Goal: Task Accomplishment & Management: Complete application form

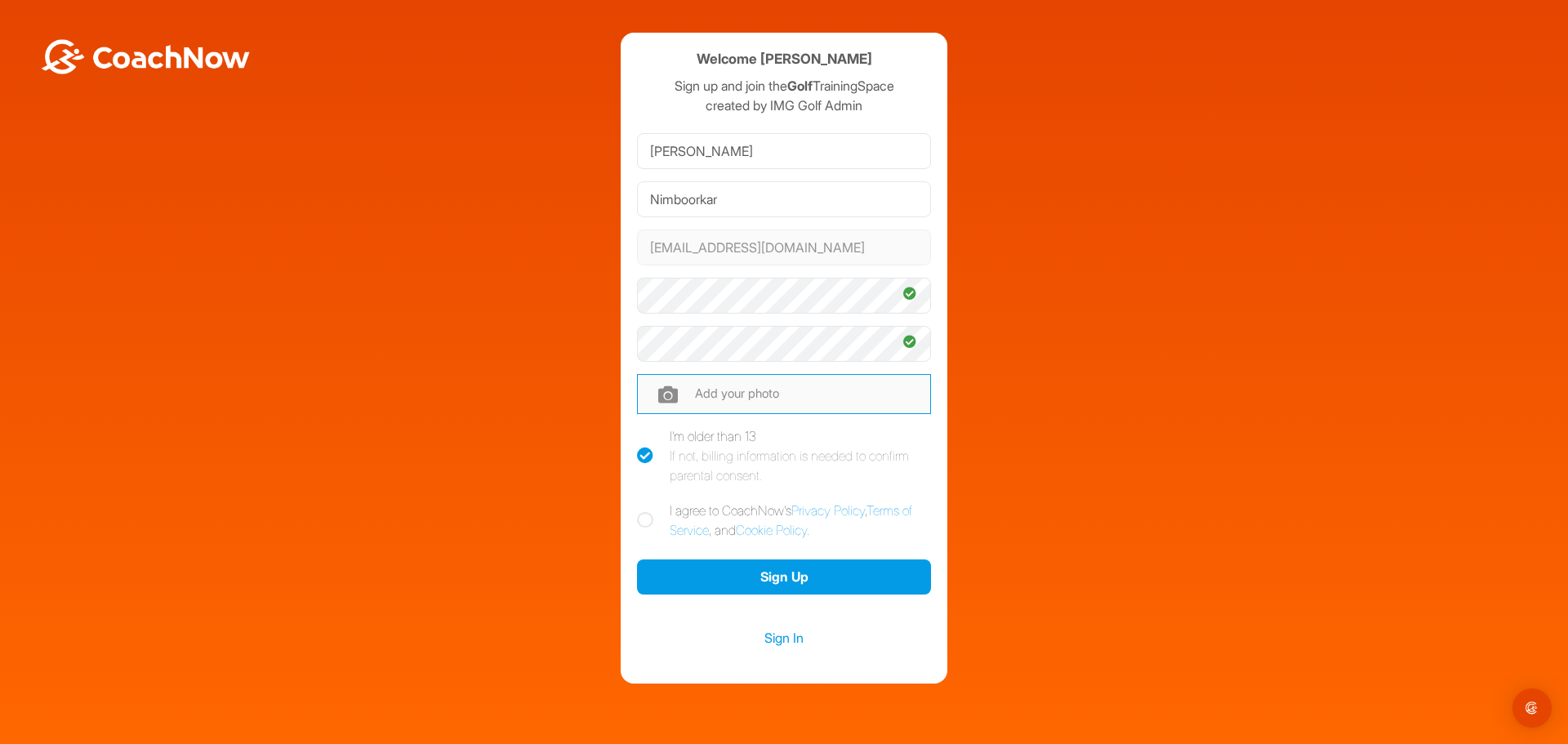
click at [741, 398] on input "file" at bounding box center [784, 393] width 294 height 39
type input "C:\fakepath\[PERSON_NAME].jpg"
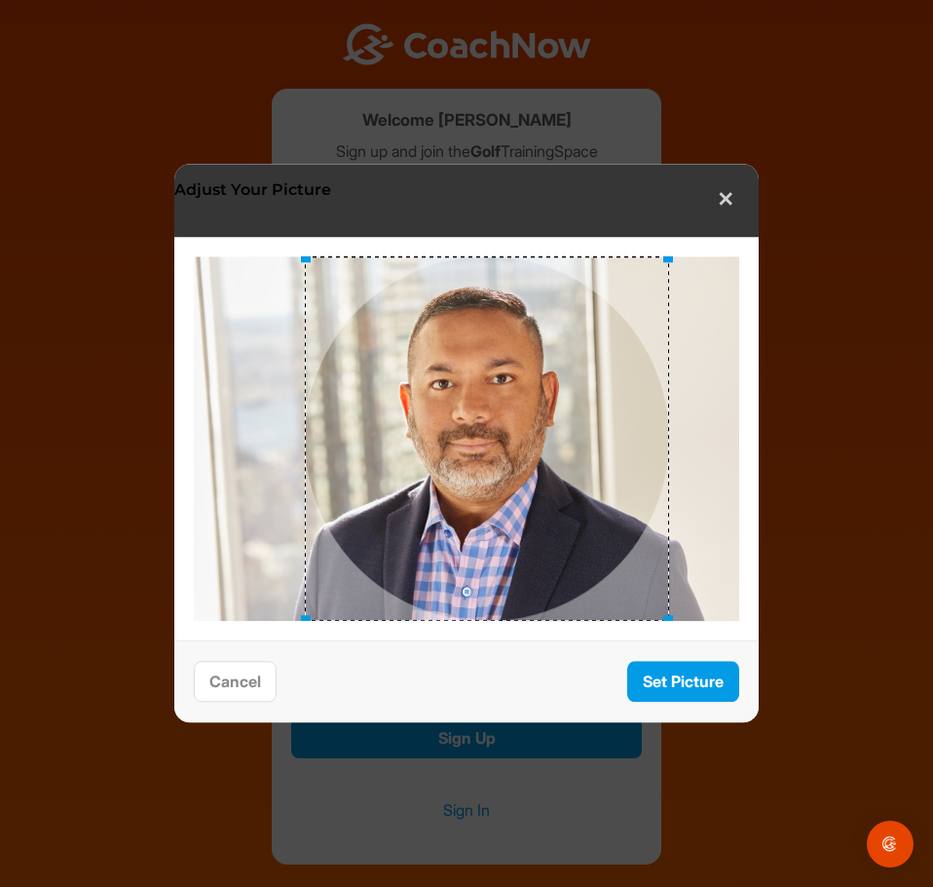
drag, startPoint x: 596, startPoint y: 502, endPoint x: 617, endPoint y: 496, distance: 21.3
click at [617, 496] on div at bounding box center [487, 438] width 364 height 364
click at [689, 672] on button "Set Picture" at bounding box center [683, 682] width 112 height 42
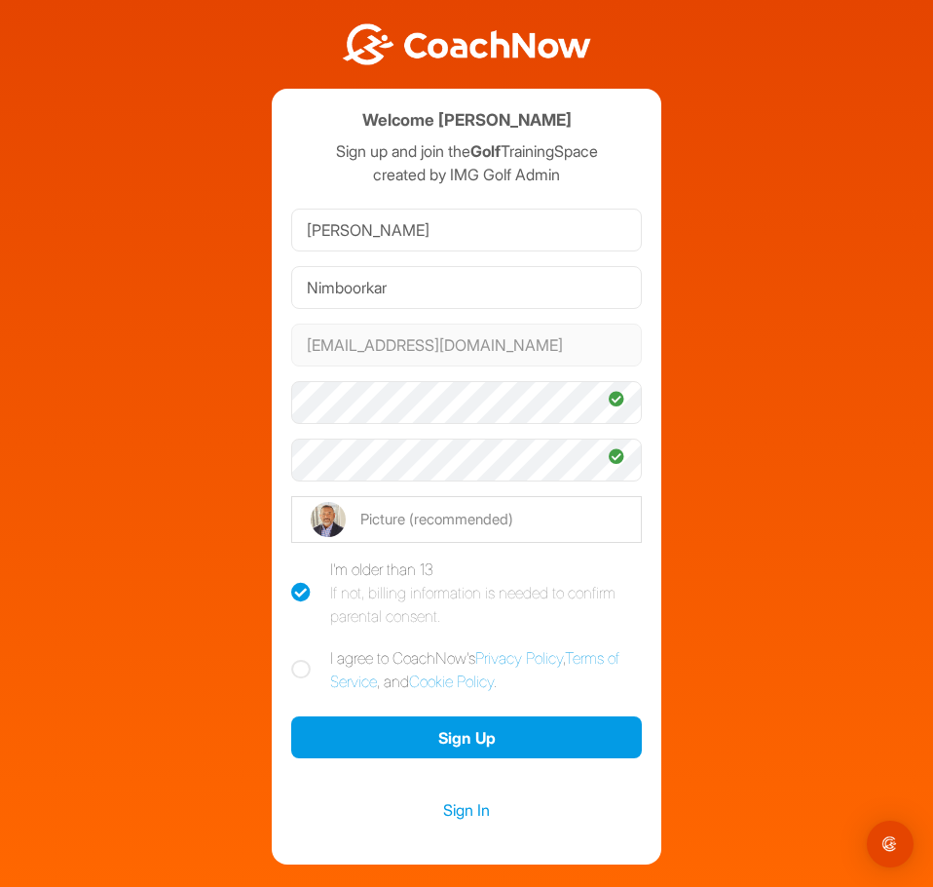
click at [291, 667] on icon at bounding box center [300, 669] width 19 height 19
click at [291, 659] on input "I agree to CoachNow's Privacy Policy , Terms of Service , and Cookie Policy ." at bounding box center [297, 652] width 13 height 13
checkbox input "true"
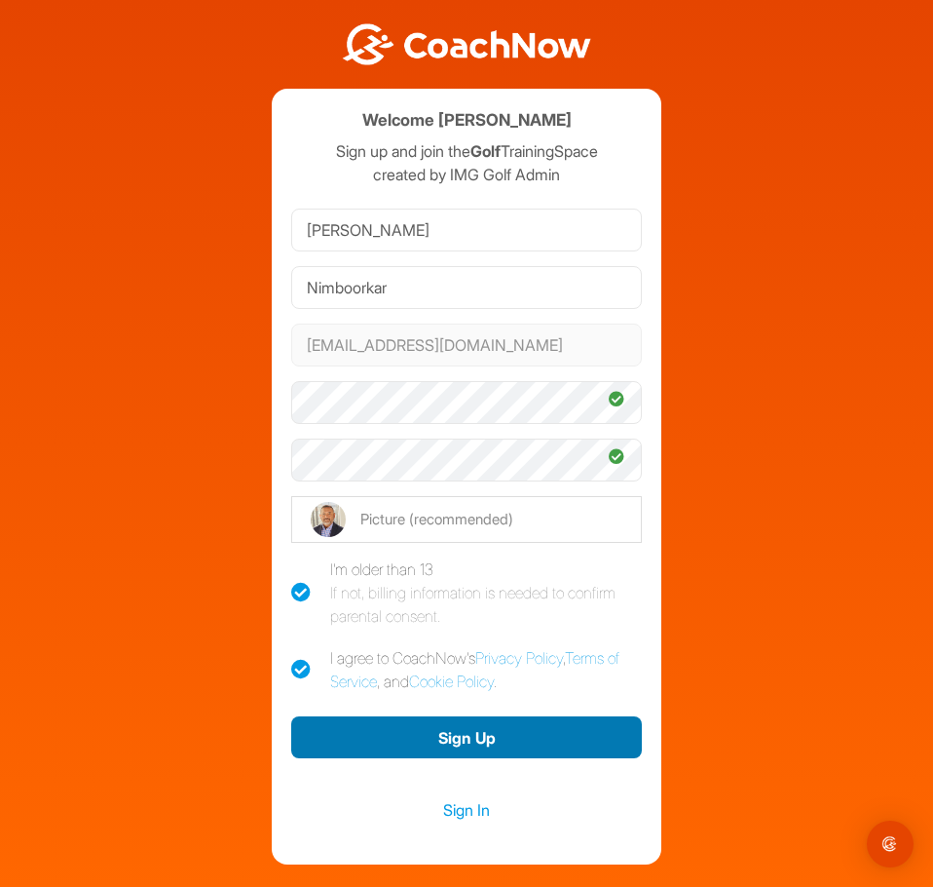
click at [418, 738] on button "Sign Up" at bounding box center [466, 737] width 351 height 42
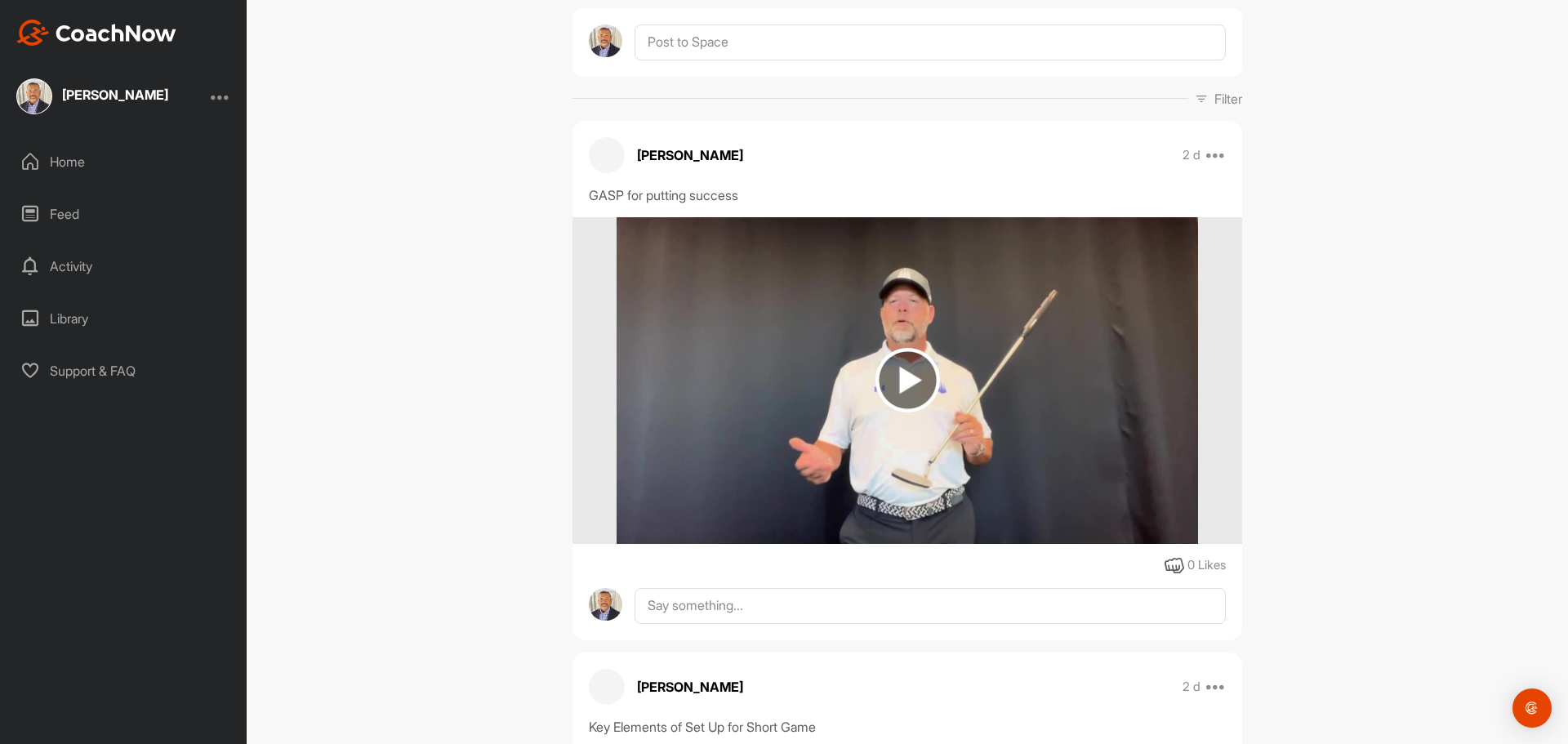
scroll to position [163, 0]
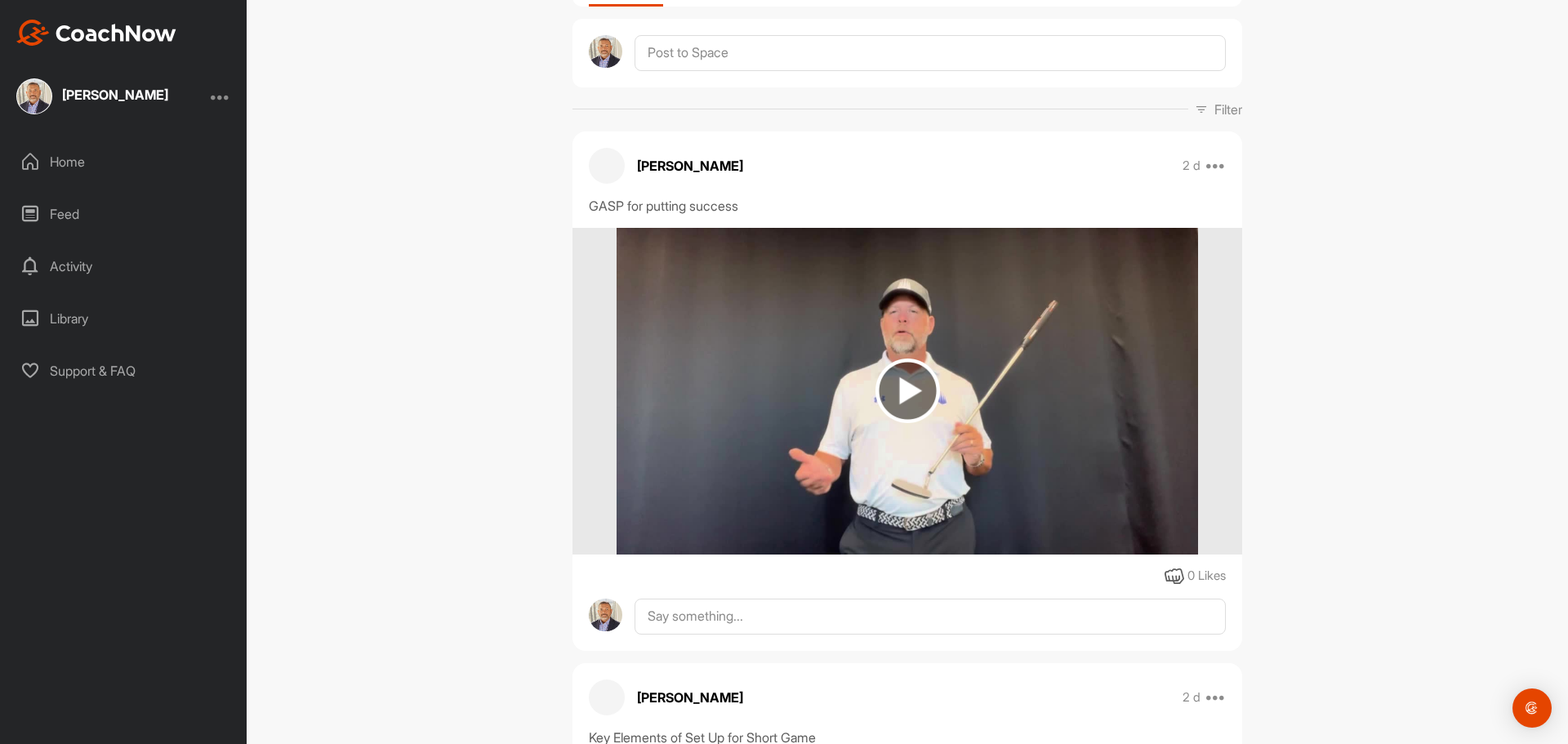
click at [219, 91] on div at bounding box center [220, 96] width 19 height 19
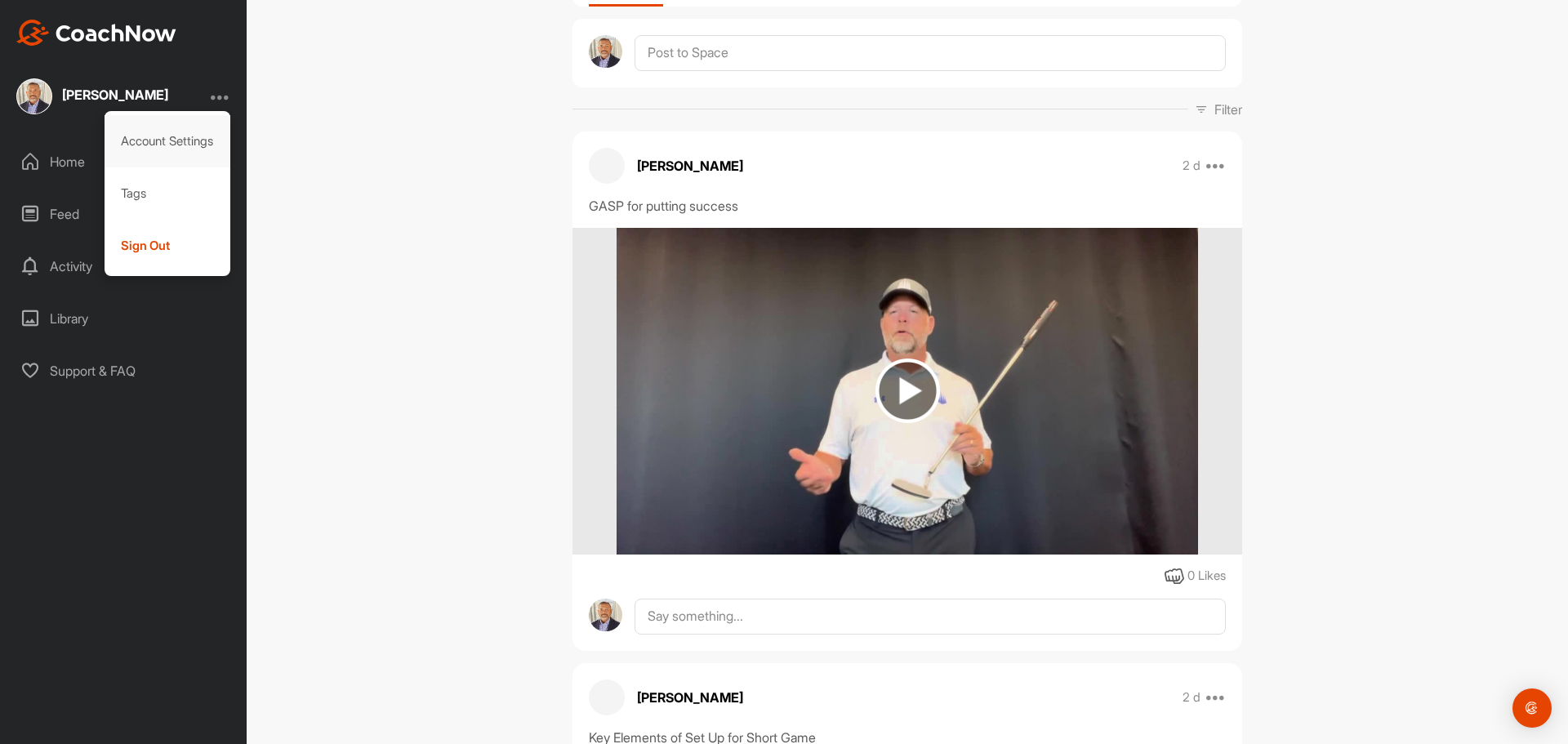
click at [161, 141] on div "Account Settings" at bounding box center [168, 141] width 127 height 52
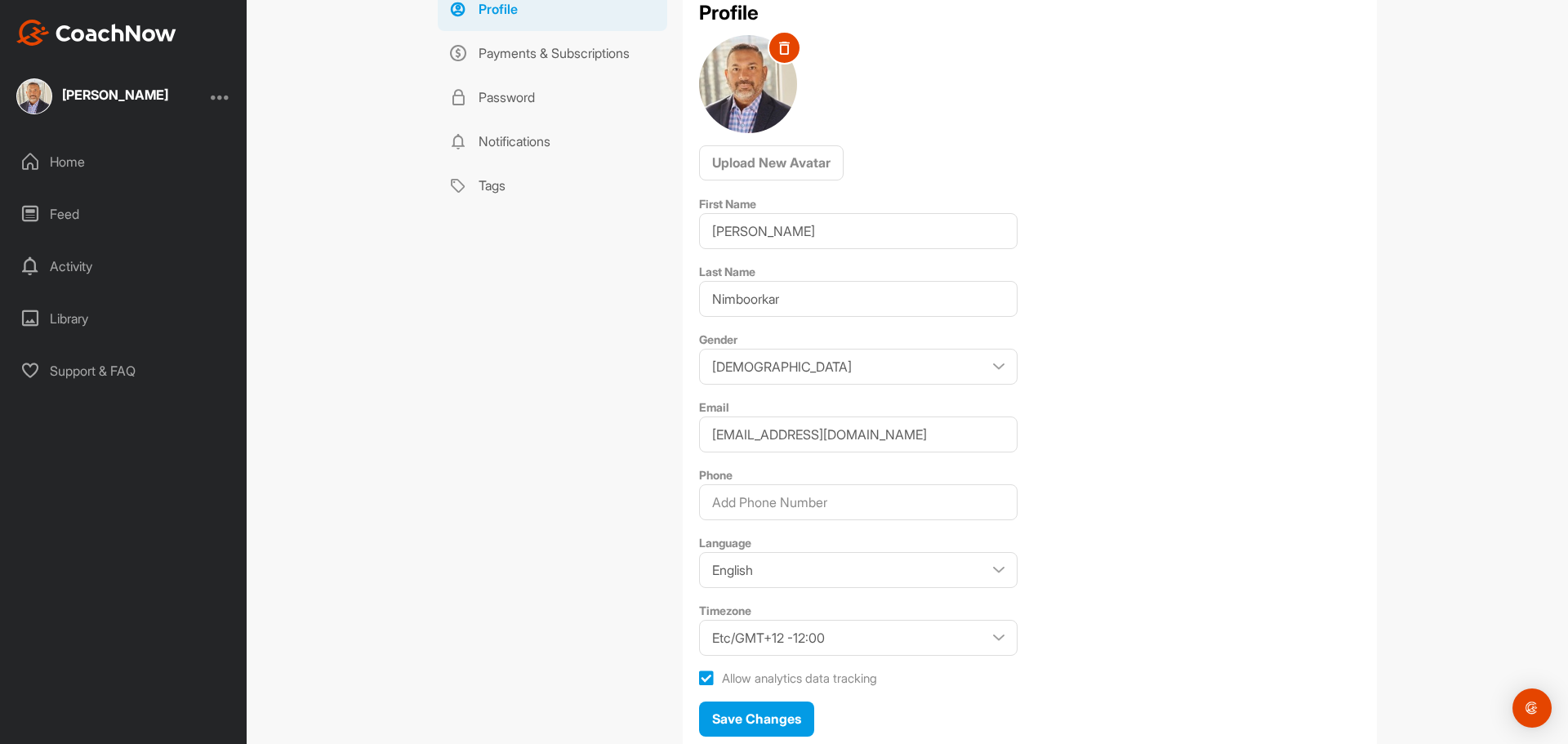
scroll to position [30, 0]
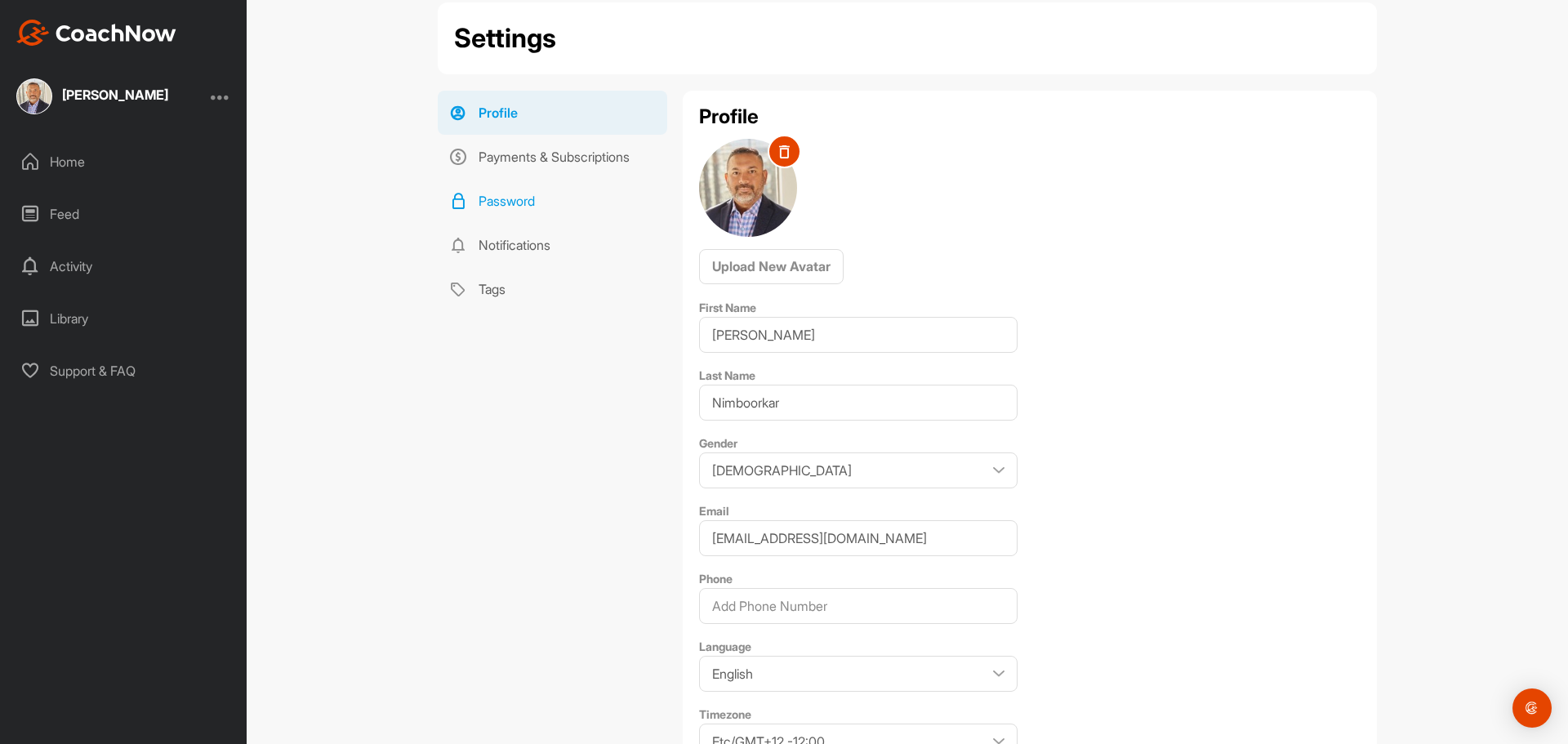
click at [523, 205] on link "Password" at bounding box center [552, 200] width 230 height 44
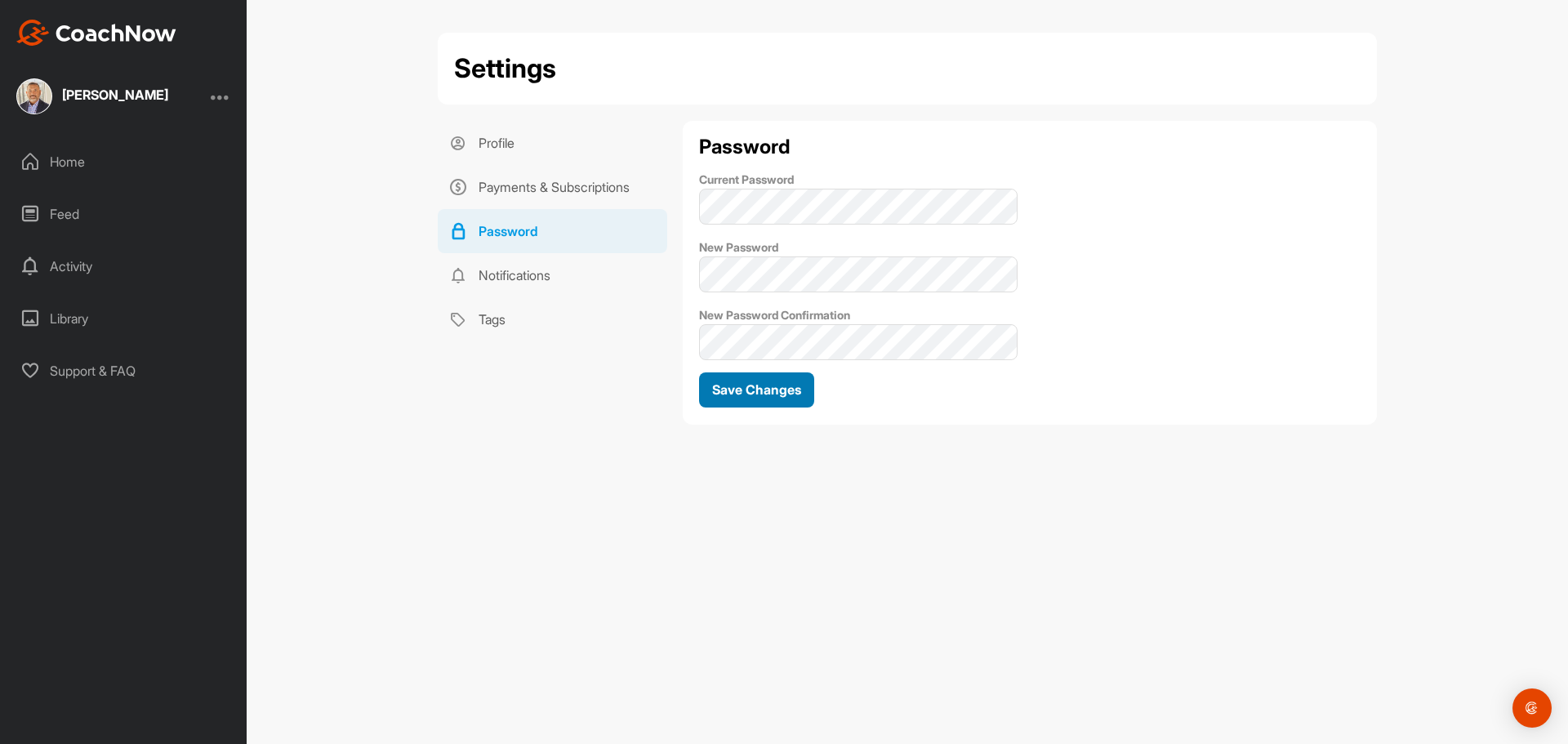
click at [781, 394] on span "Save Changes" at bounding box center [757, 389] width 89 height 16
click at [80, 163] on div "Home" at bounding box center [124, 162] width 230 height 41
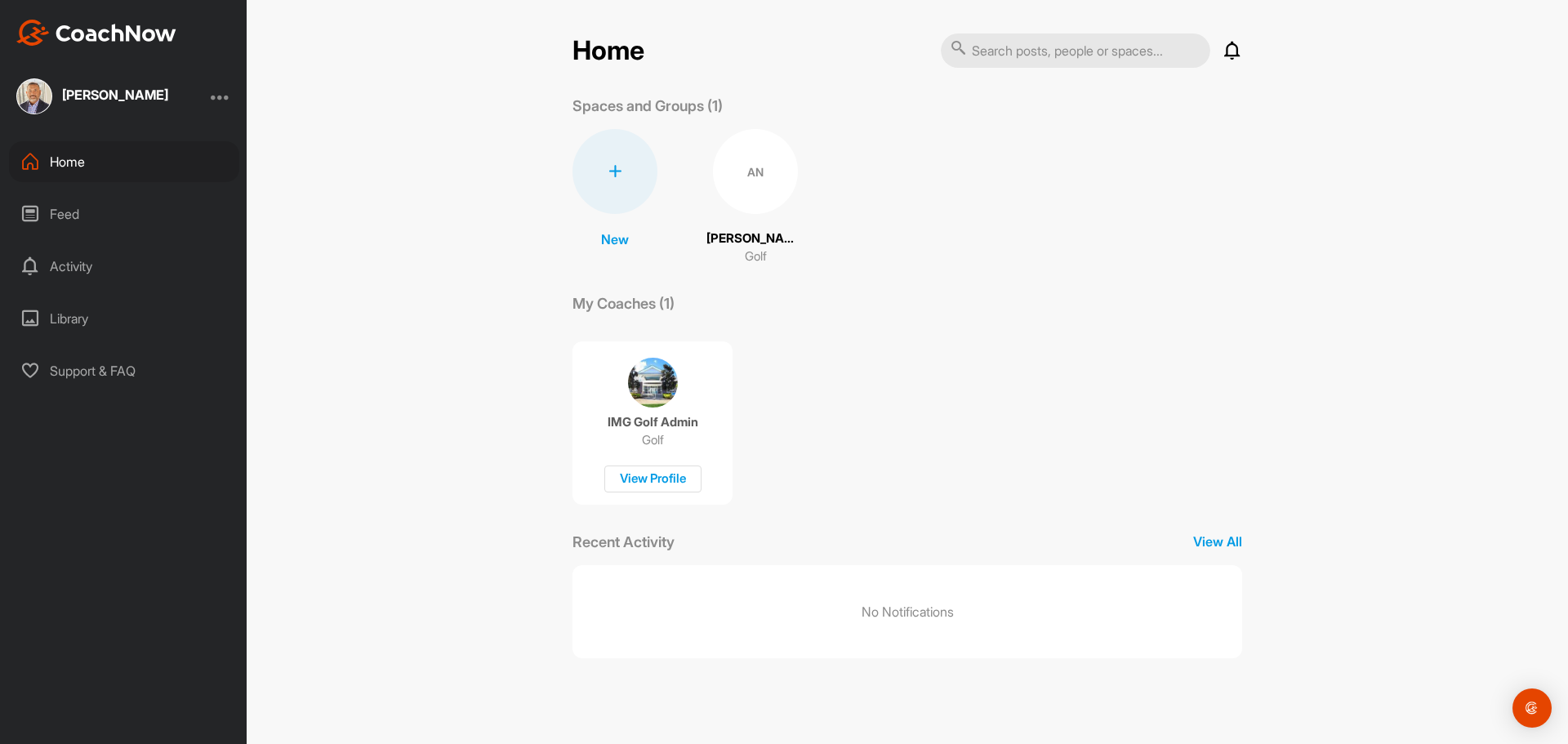
click at [660, 414] on p "IMG Golf Admin" at bounding box center [653, 421] width 91 height 16
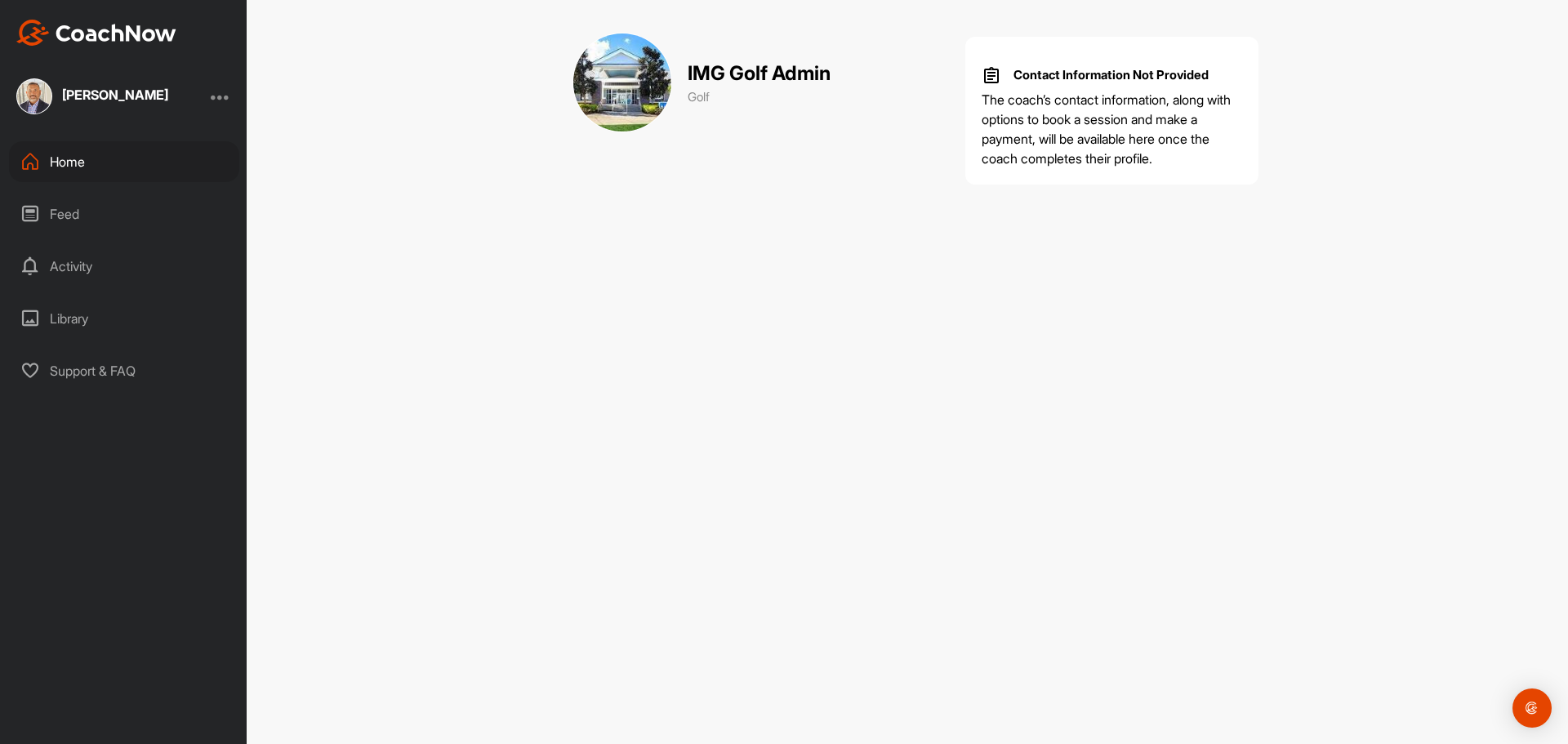
click at [54, 152] on div "Home" at bounding box center [124, 162] width 230 height 41
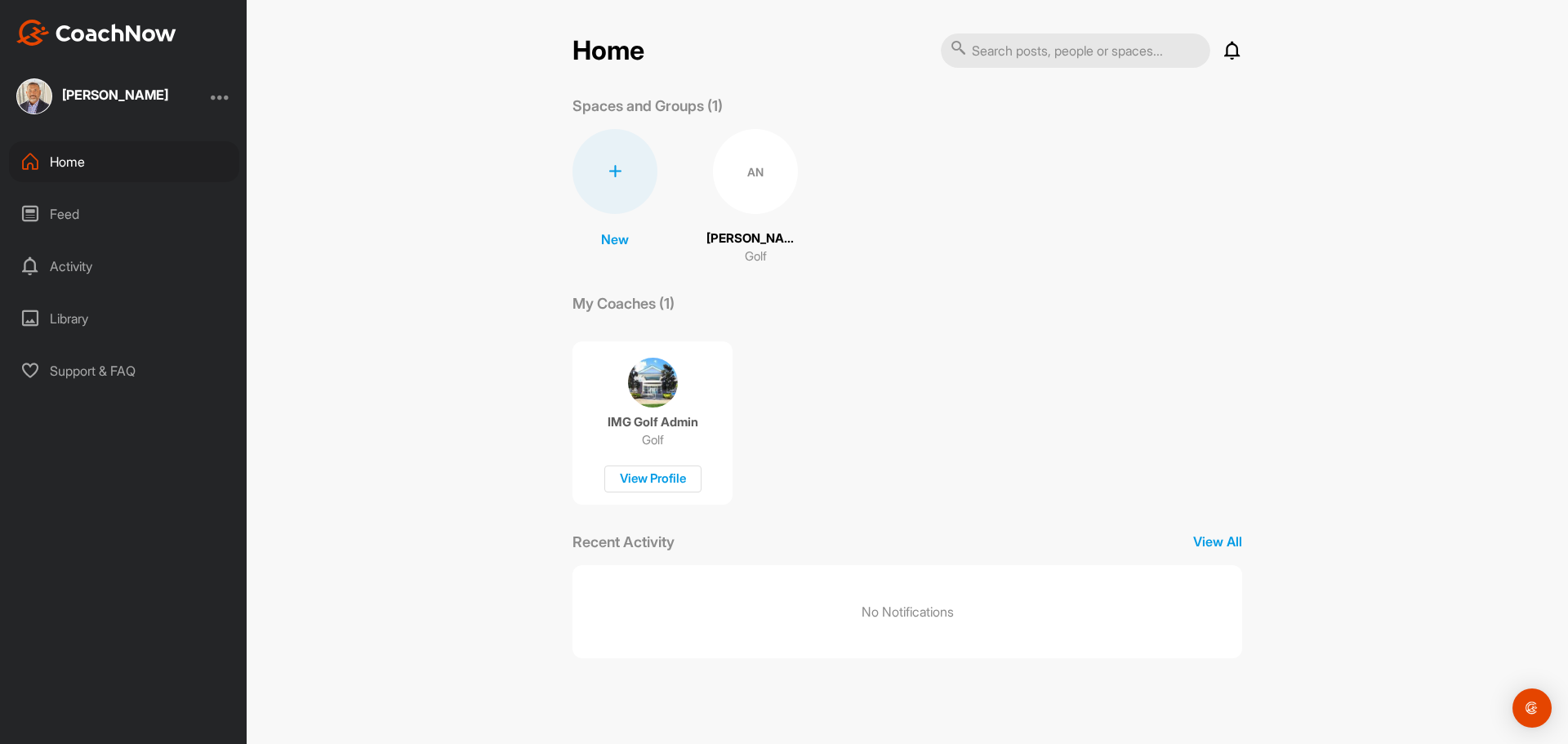
click at [758, 176] on div "AN" at bounding box center [755, 171] width 85 height 85
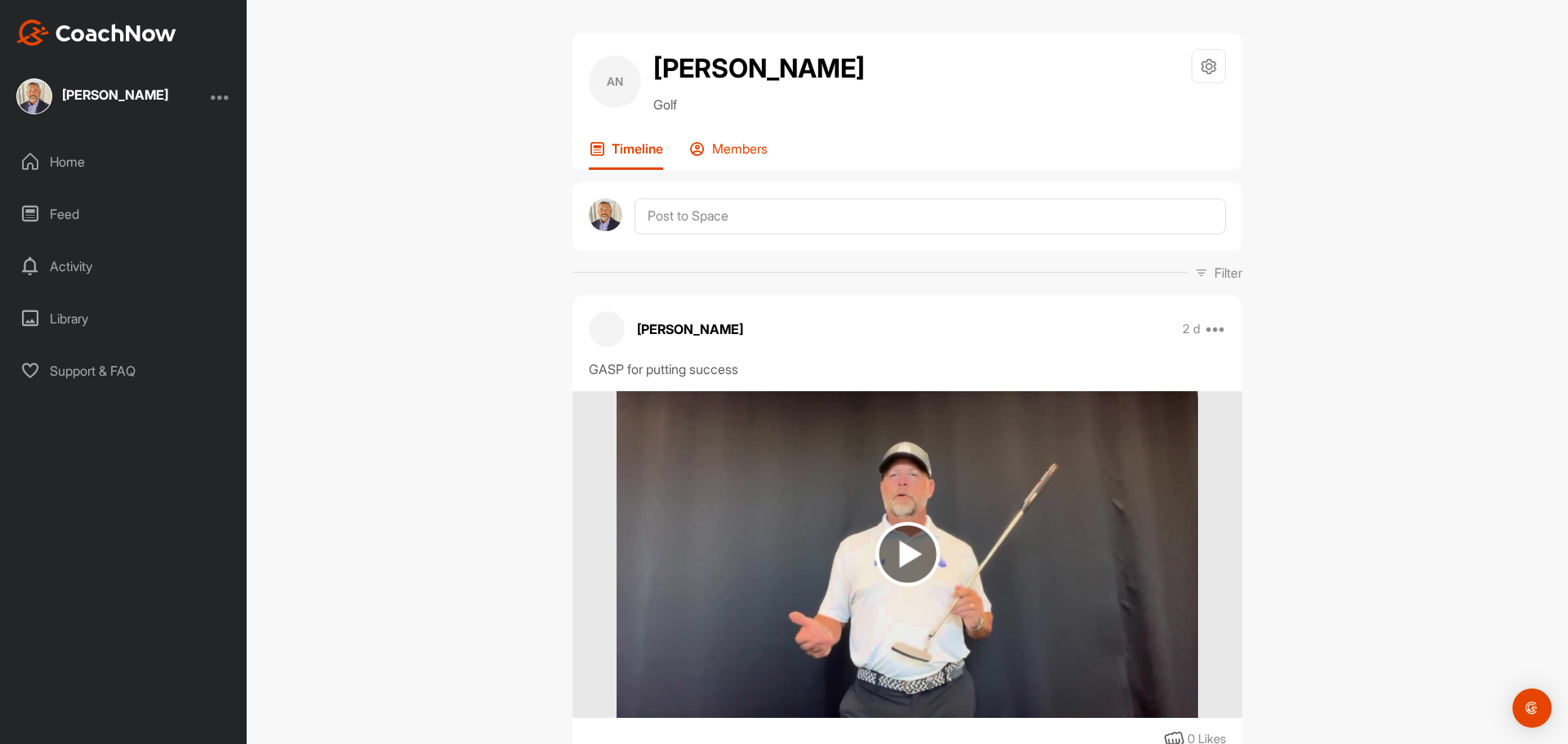
click at [745, 157] on p "Members" at bounding box center [740, 148] width 55 height 16
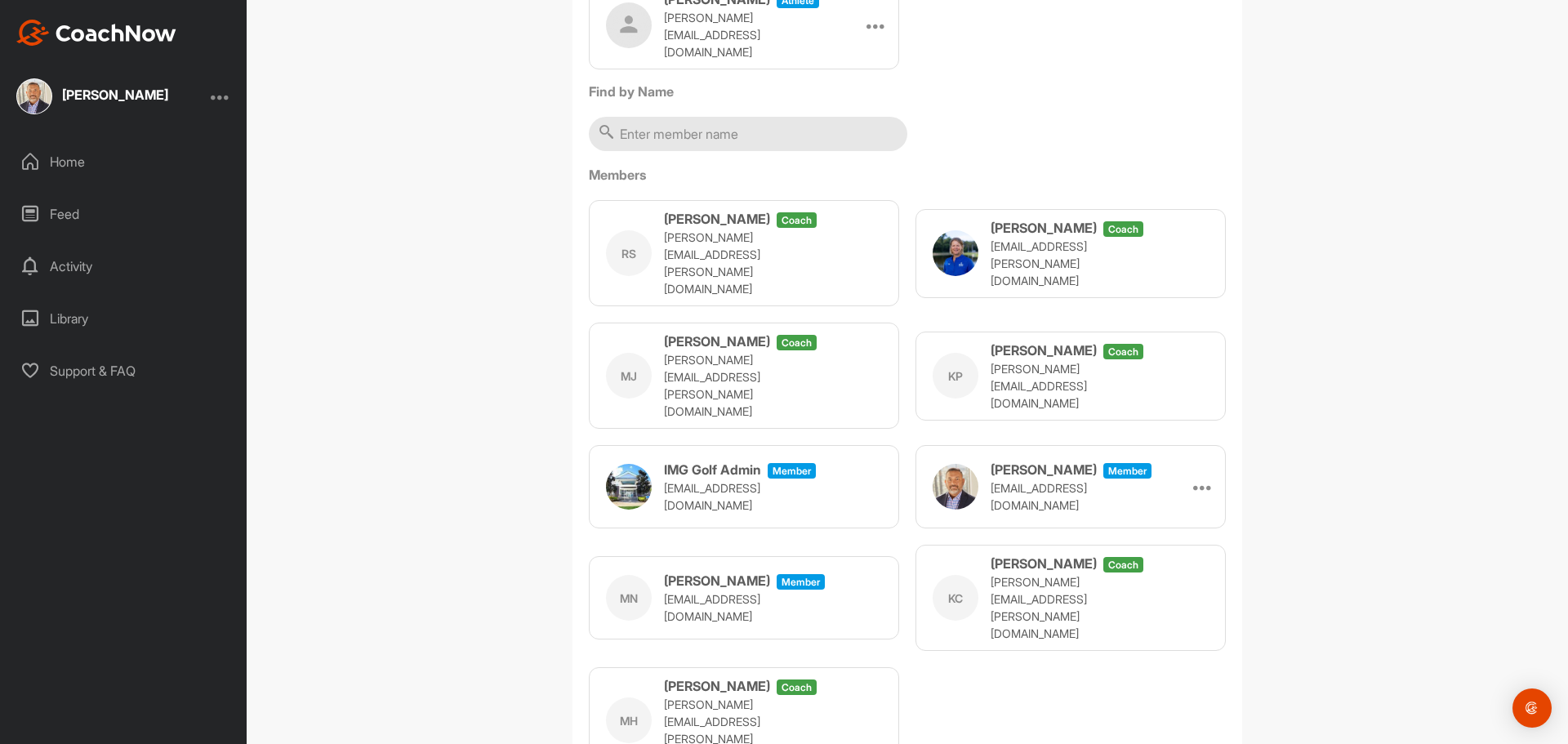
scroll to position [326, 0]
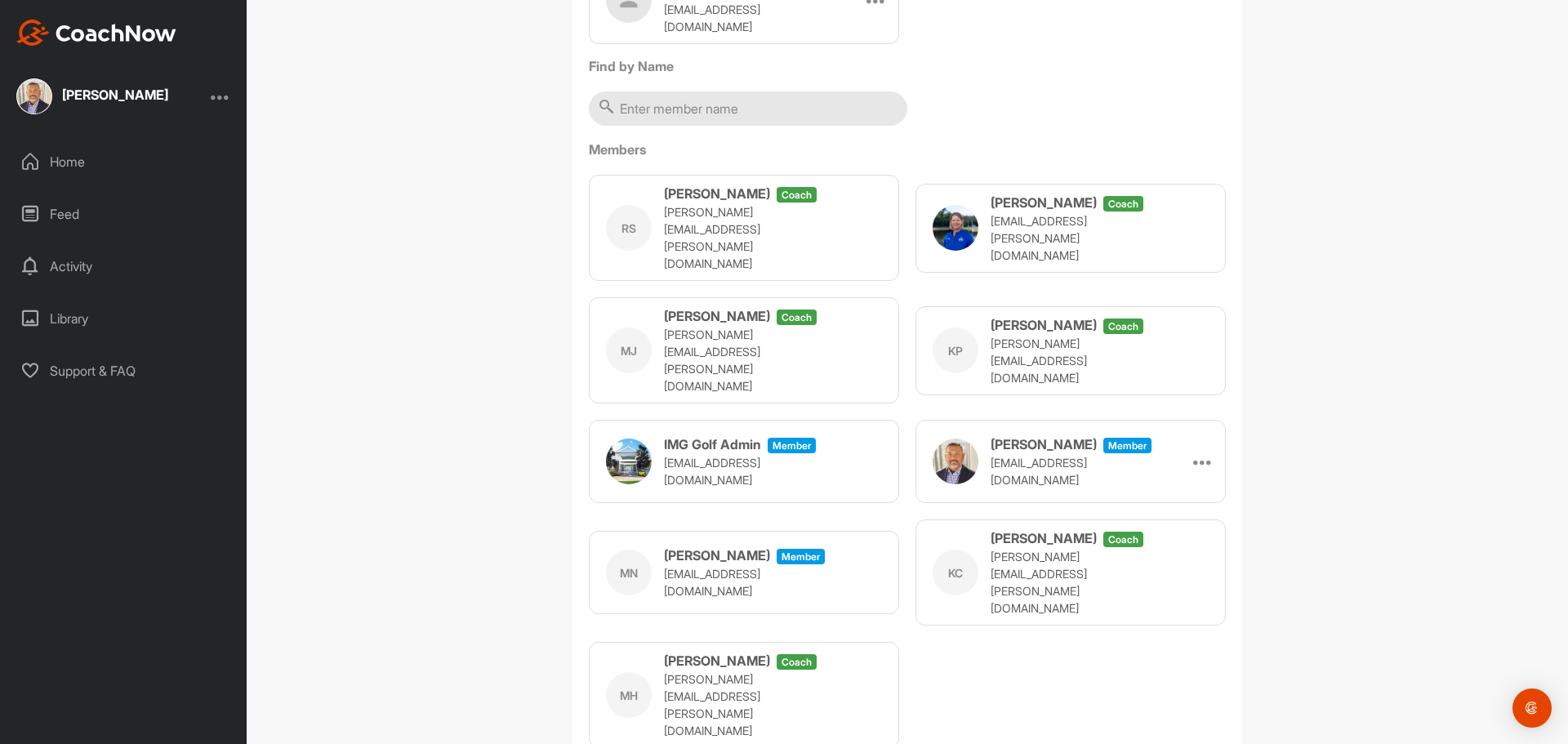
click at [691, 545] on h3 "Melanie Nimboorkar" at bounding box center [717, 555] width 106 height 19
click at [714, 545] on h3 "Melanie Nimboorkar" at bounding box center [717, 555] width 106 height 19
click at [781, 548] on div "MN Melanie Nimboorkar Member meldeg_75002@yahoo.com" at bounding box center [743, 571] width 310 height 83
click at [733, 545] on div "MN Melanie Nimboorkar Member meldeg_75002@yahoo.com" at bounding box center [717, 572] width 221 height 54
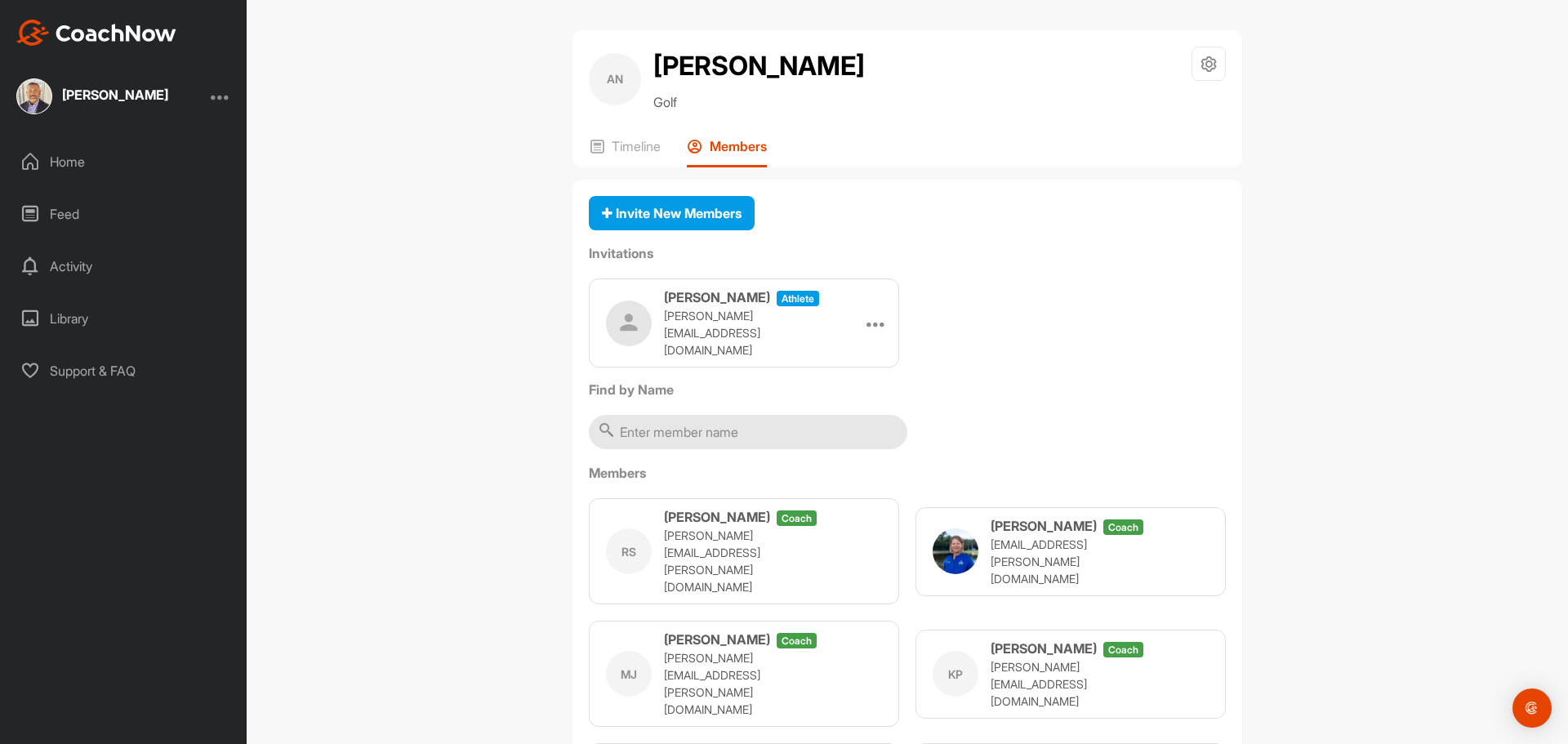
scroll to position [0, 0]
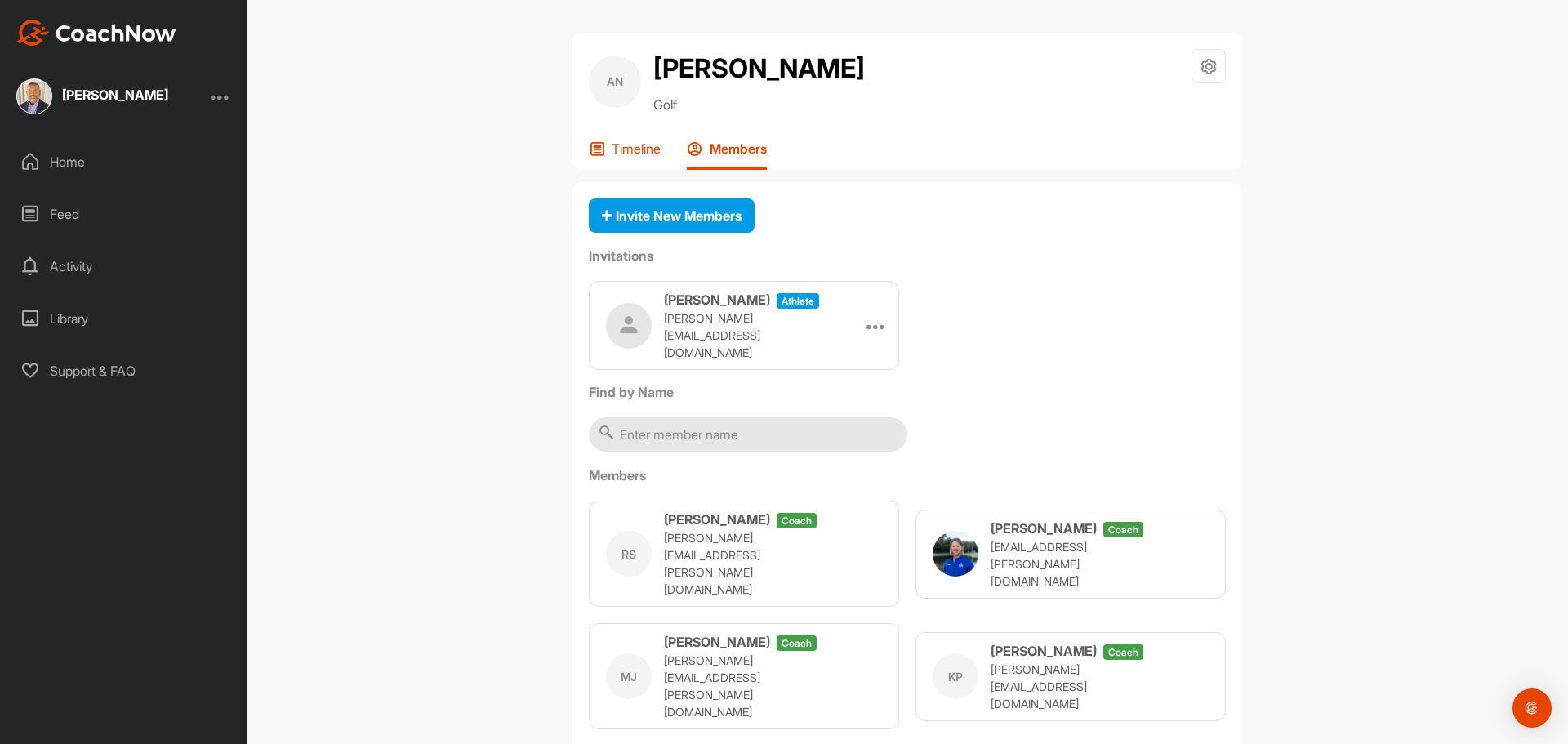
click at [626, 157] on p "Timeline" at bounding box center [636, 148] width 49 height 16
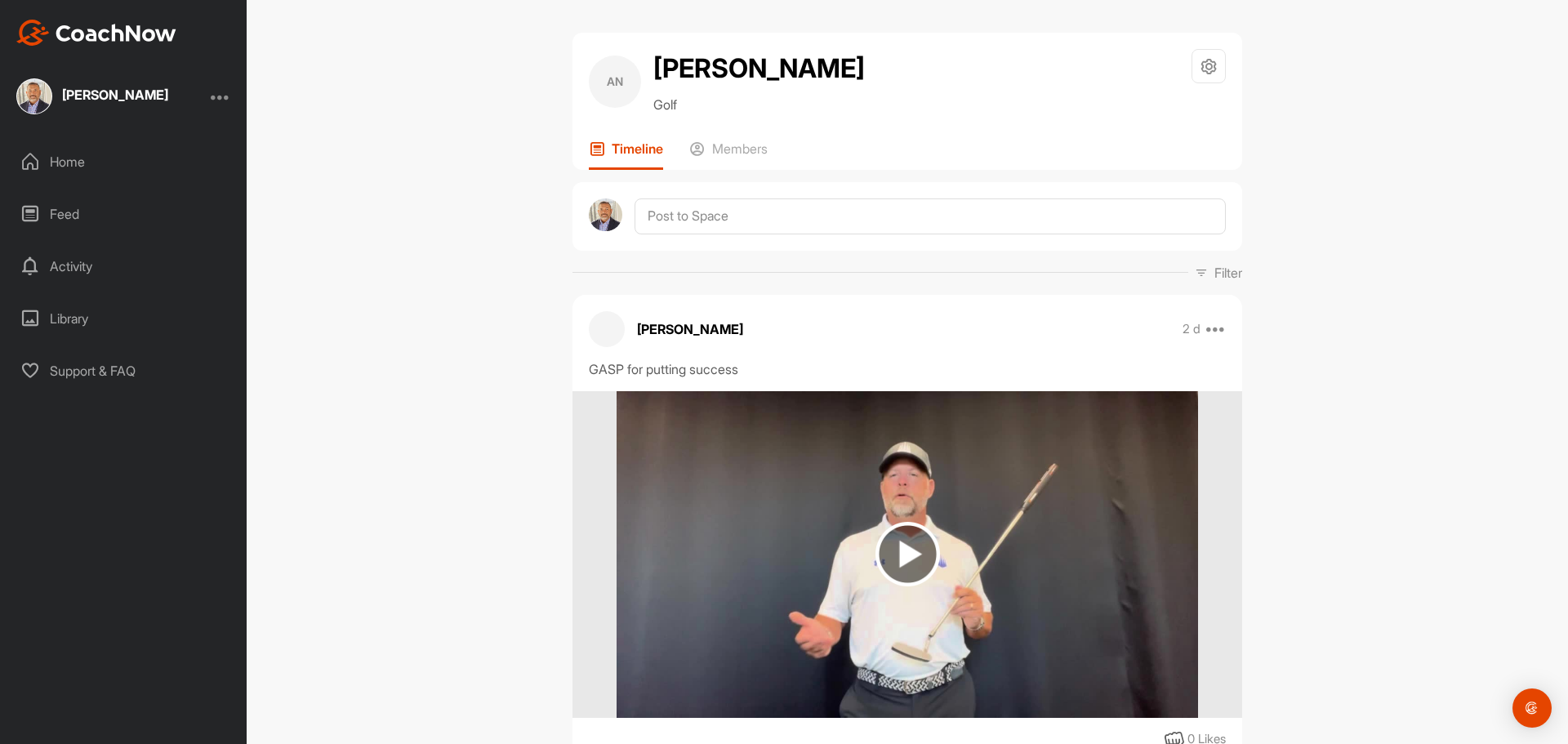
click at [65, 321] on div "Library" at bounding box center [124, 318] width 230 height 41
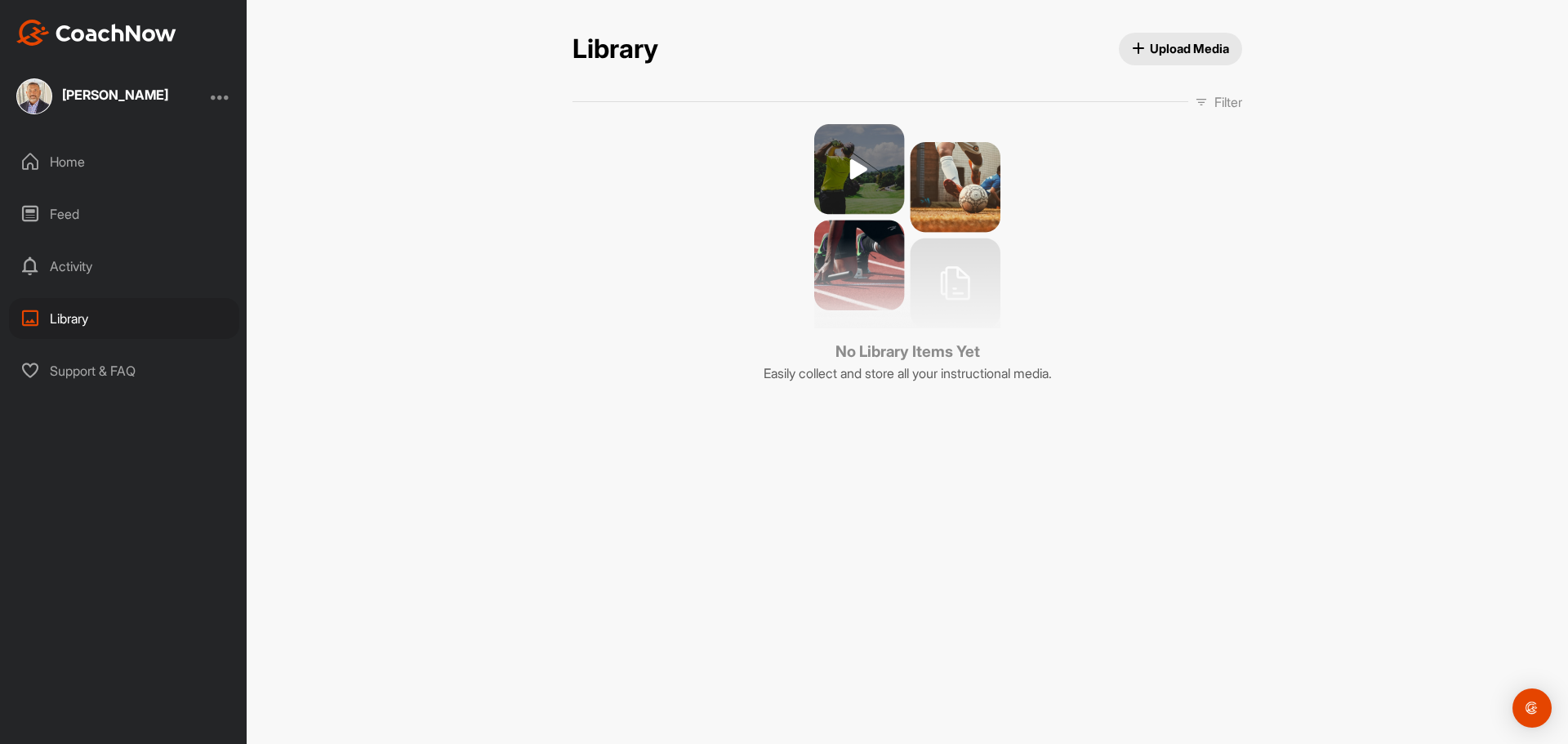
click at [28, 140] on div "Zach Nimboorkar Home Feed Activity Library Support & FAQ" at bounding box center [123, 372] width 246 height 744
click at [54, 155] on div "Home" at bounding box center [124, 162] width 230 height 41
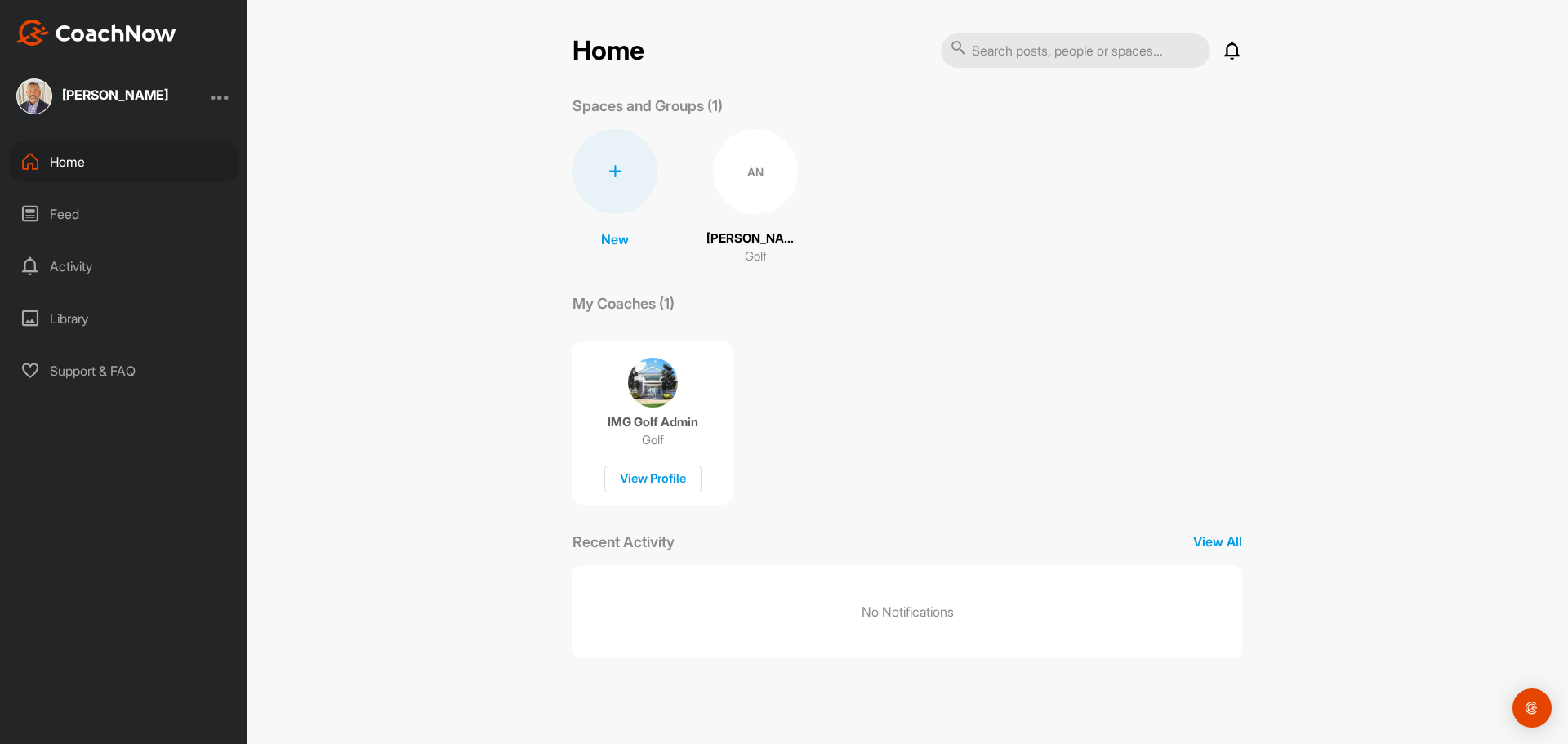
click at [733, 238] on p "Andrew Nimboorkar" at bounding box center [755, 239] width 98 height 18
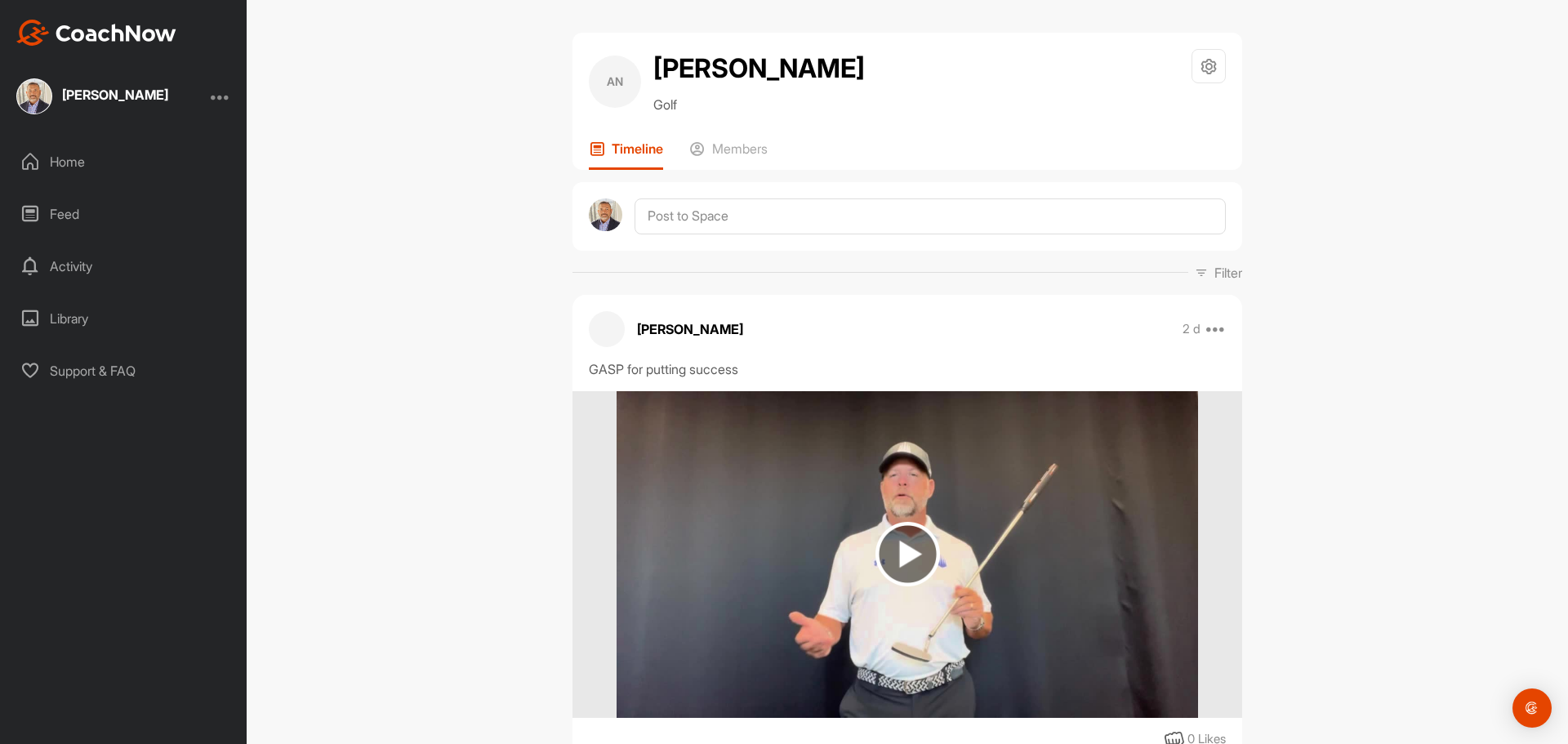
click at [232, 93] on div "[PERSON_NAME]" at bounding box center [123, 96] width 246 height 36
click at [225, 91] on div at bounding box center [220, 96] width 19 height 19
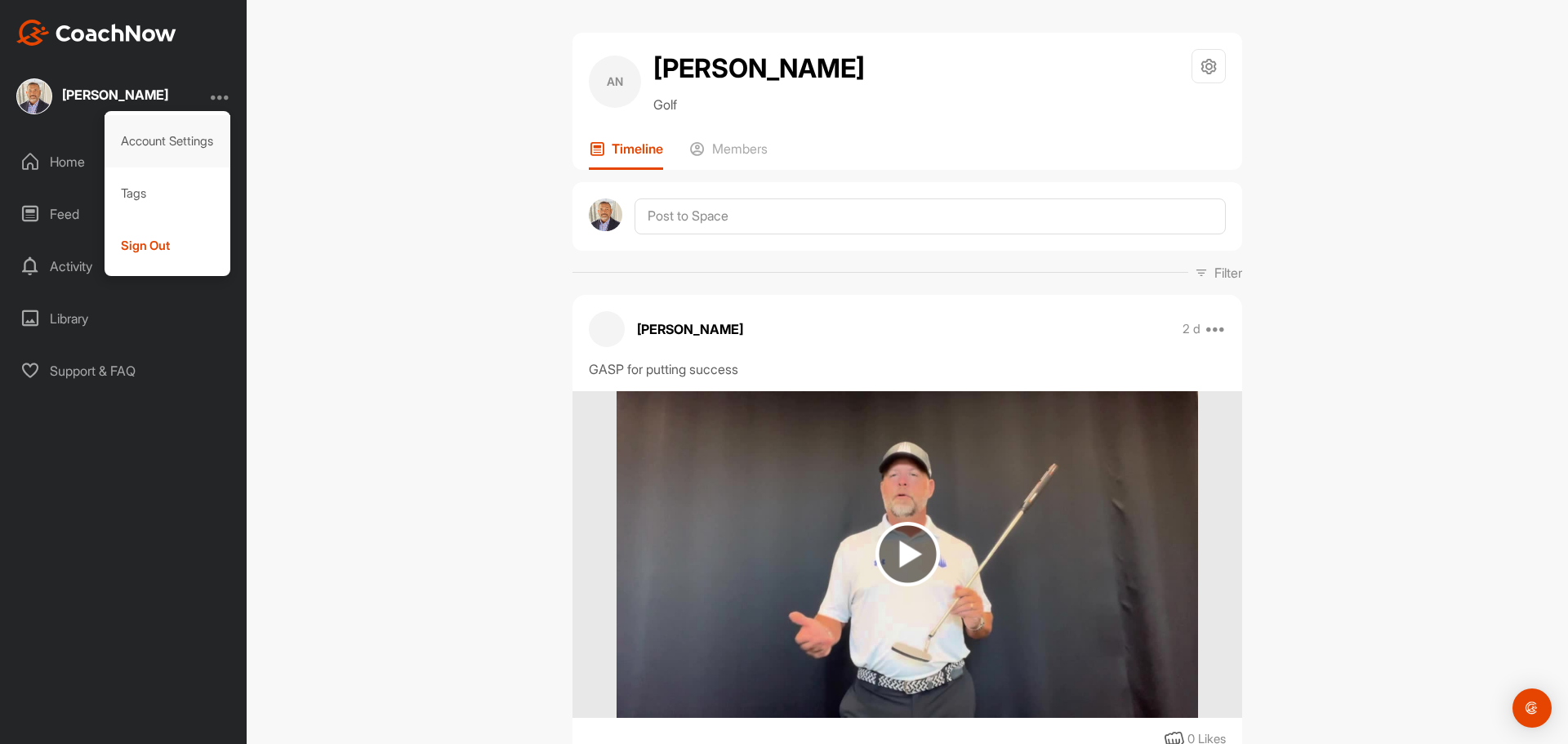
click at [145, 140] on div "Account Settings" at bounding box center [168, 141] width 127 height 52
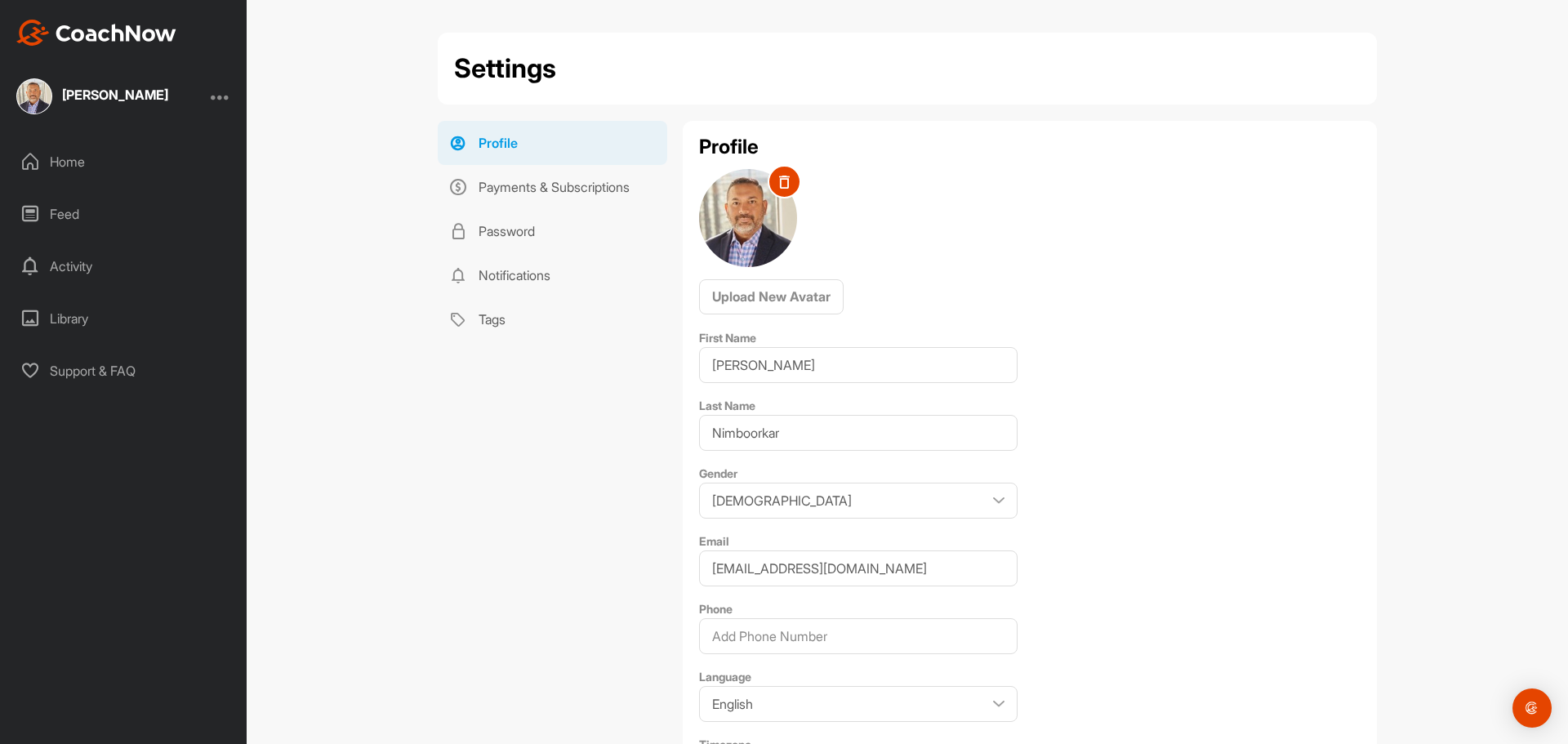
click at [50, 154] on div "Home" at bounding box center [124, 162] width 230 height 41
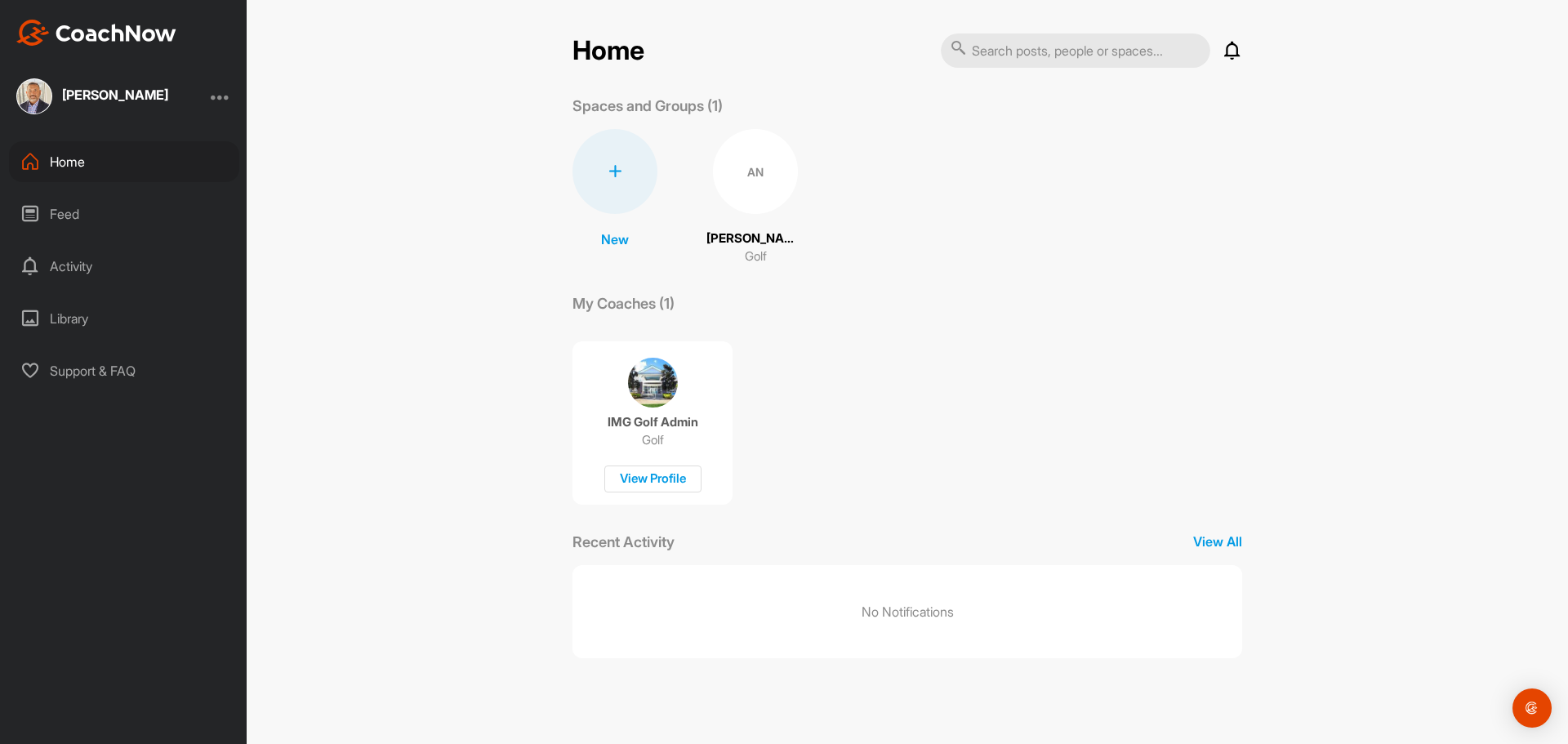
click at [758, 216] on div "AN Andrew Nimboorkar Golf" at bounding box center [755, 198] width 98 height 137
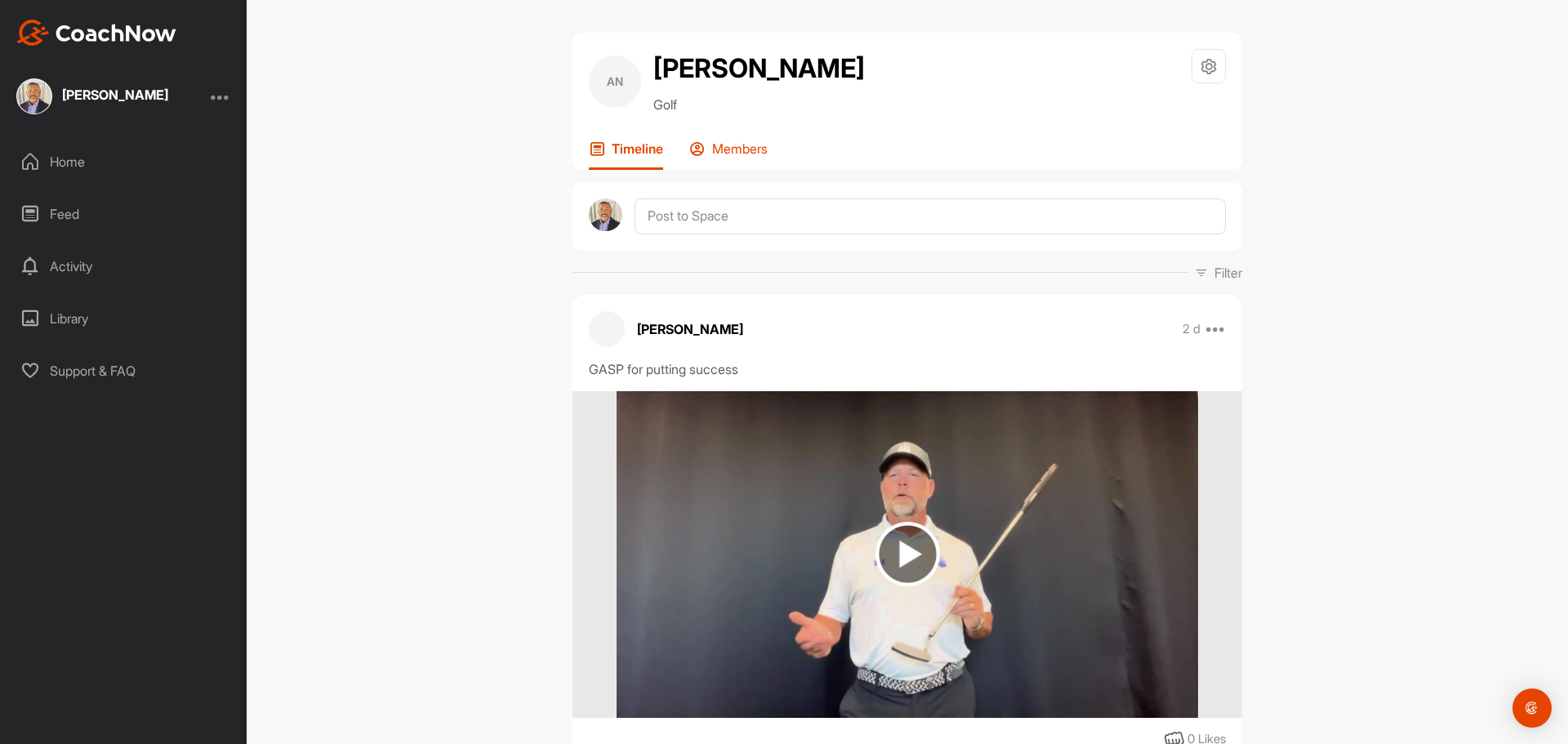
click at [722, 157] on p "Members" at bounding box center [740, 148] width 55 height 16
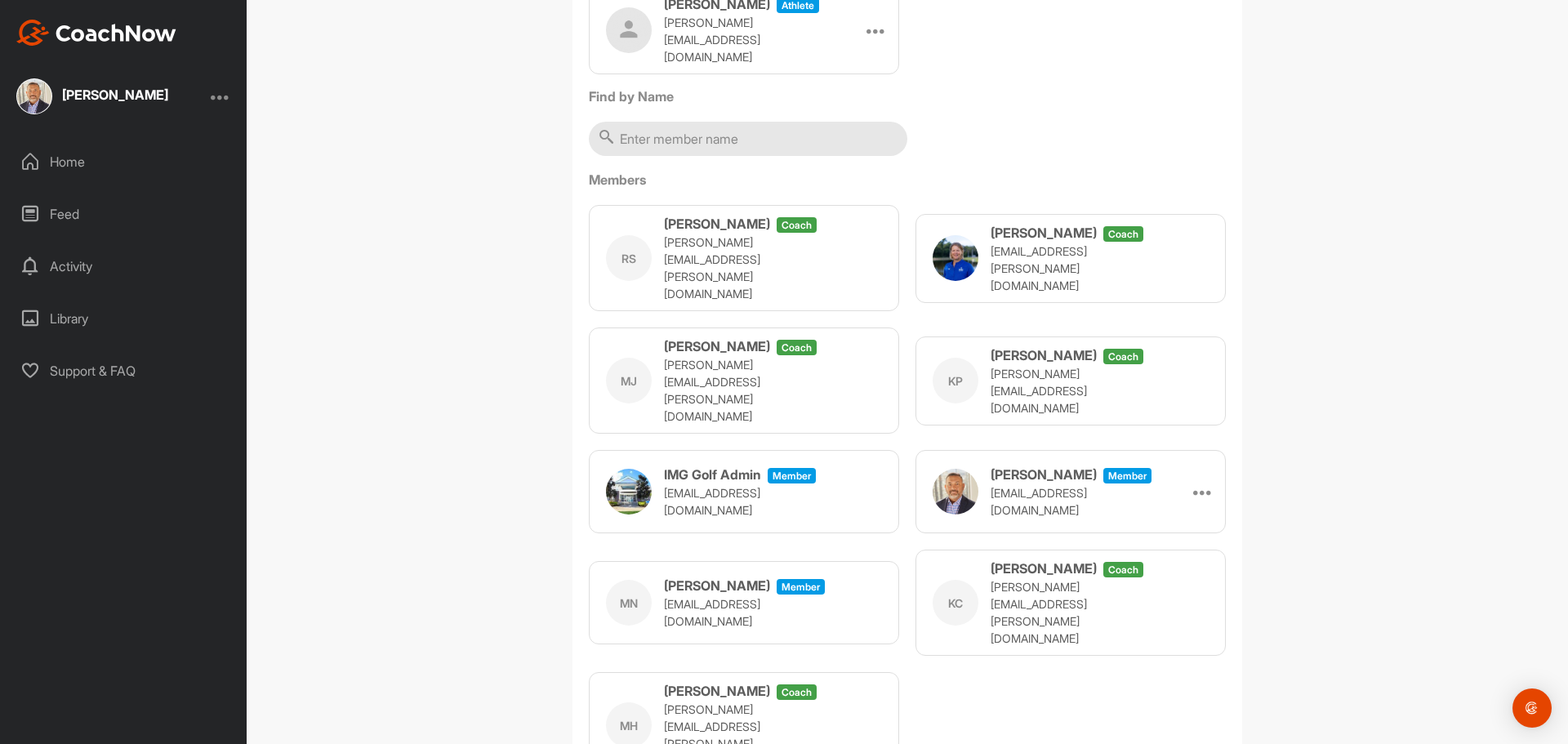
scroll to position [305, 0]
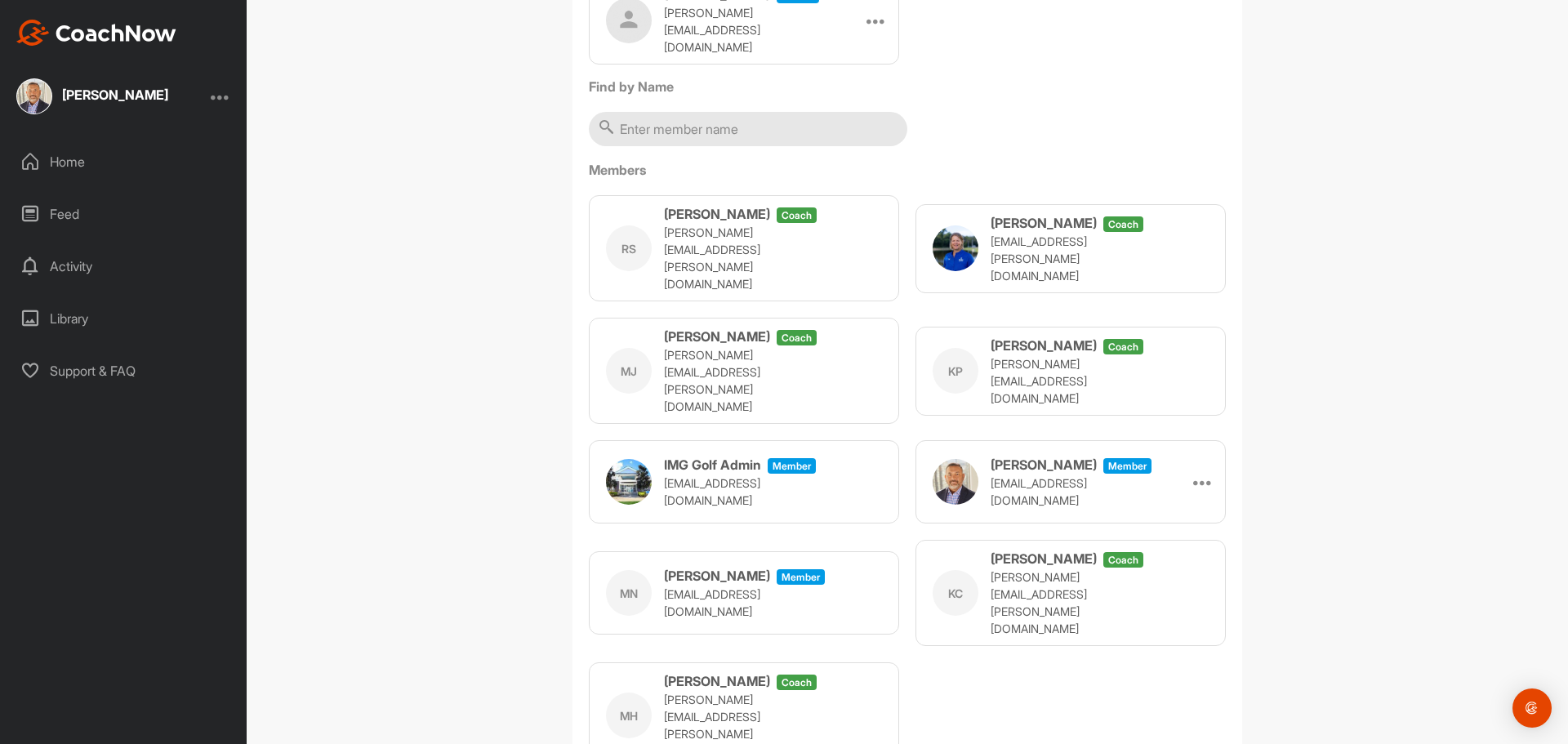
click at [386, 83] on div "AN Andrew Nimboorkar Golf Space Settings Your Notifications Leave Space Timelin…" at bounding box center [907, 372] width 1321 height 744
